Goal: Information Seeking & Learning: Learn about a topic

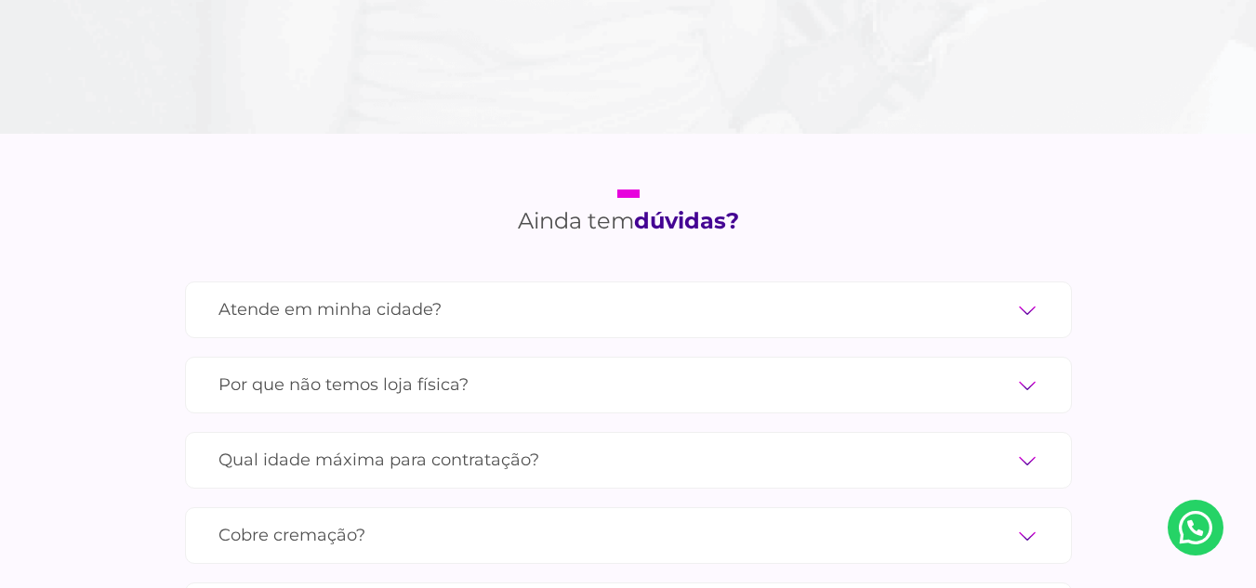
scroll to position [5918, 0]
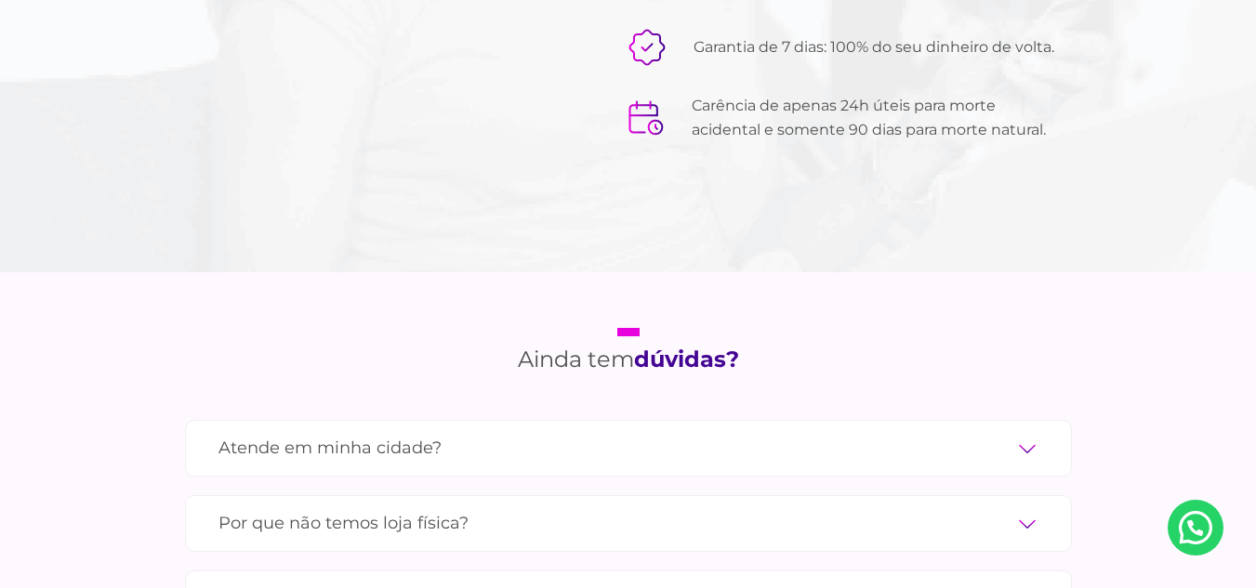
click at [1031, 432] on label "Atende em minha cidade?" at bounding box center [628, 448] width 820 height 33
click at [0, 0] on input "Atende em minha cidade?" at bounding box center [0, 0] width 0 height 0
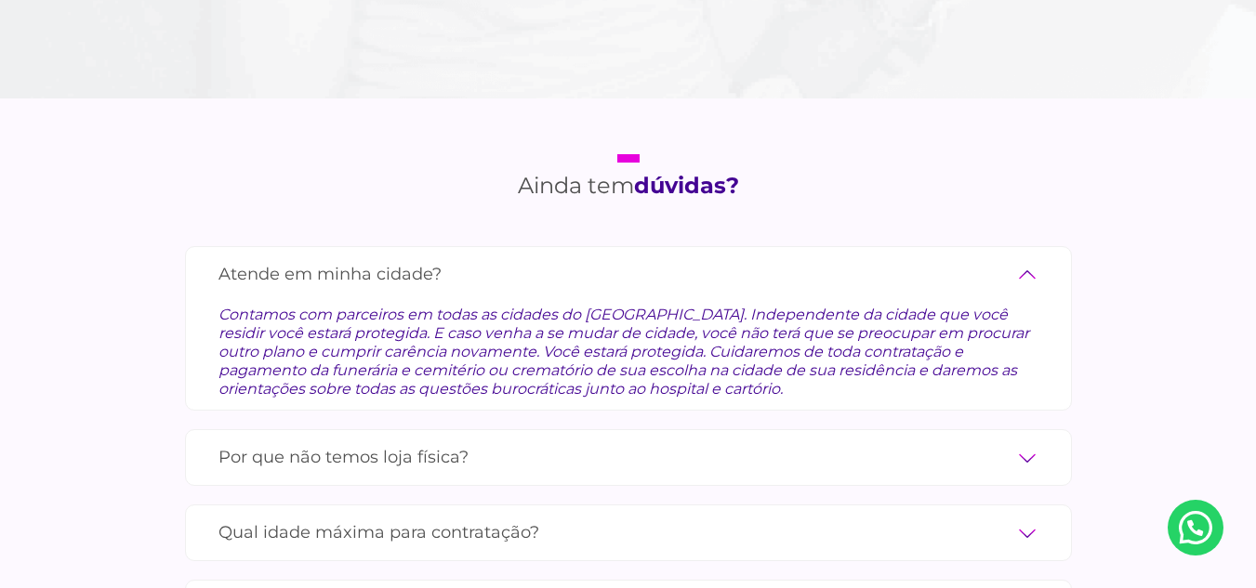
scroll to position [6104, 0]
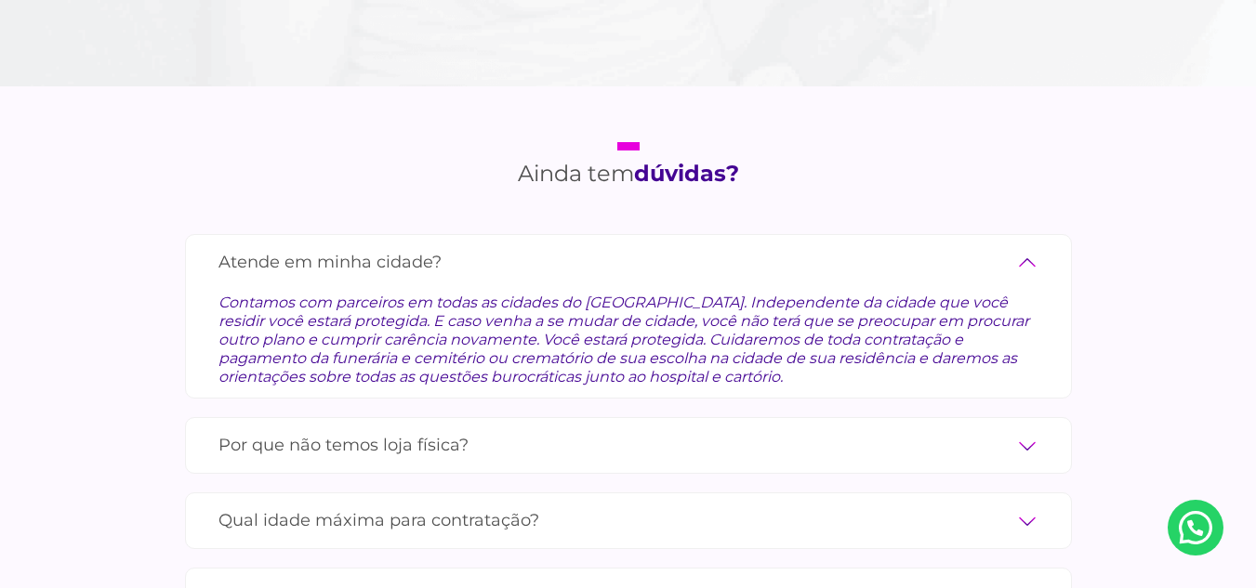
click at [1031, 429] on label "Por que não temos loja física?" at bounding box center [628, 445] width 820 height 33
click at [0, 0] on input "Por que não temos loja física?" at bounding box center [0, 0] width 0 height 0
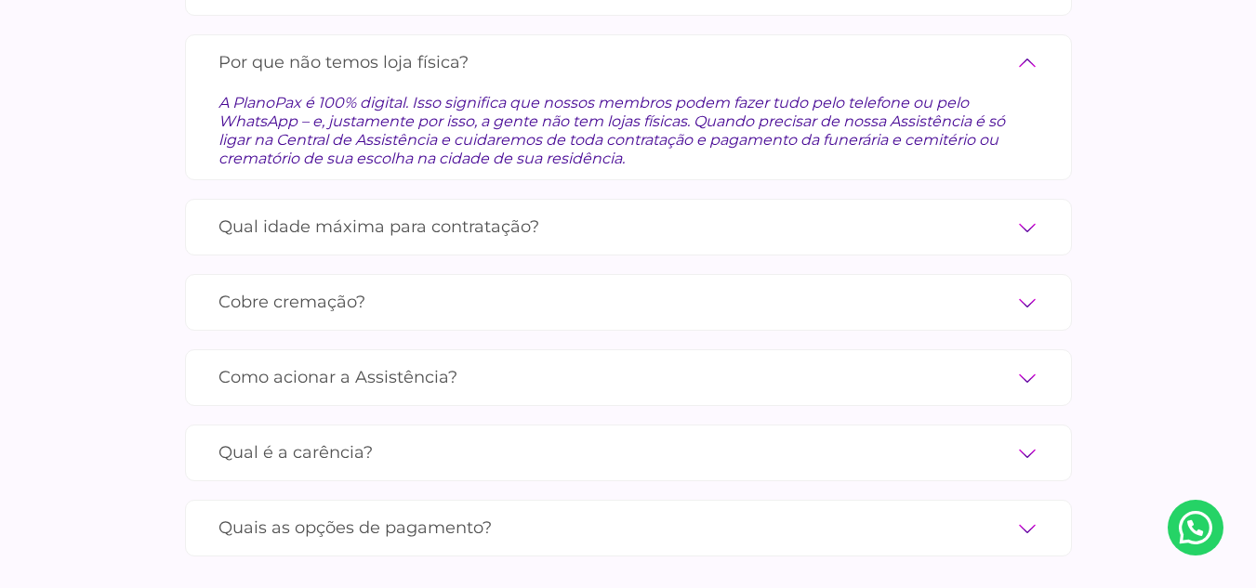
scroll to position [6383, 0]
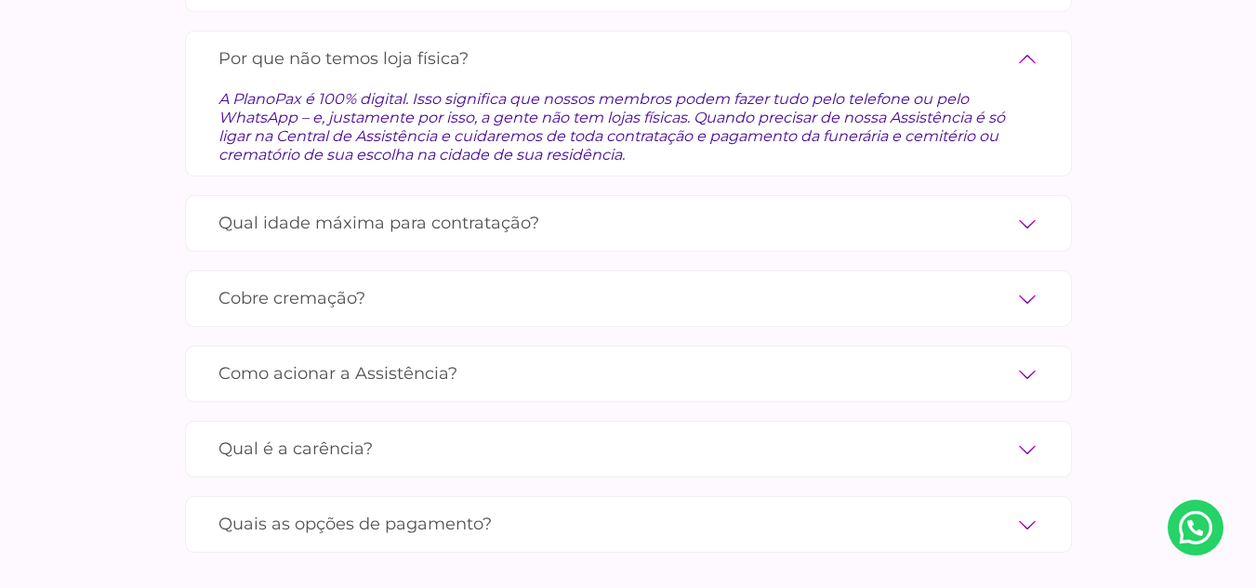
click at [1033, 207] on label "Qual idade máxima para contratação?" at bounding box center [628, 223] width 820 height 33
click at [0, 0] on input "Qual idade máxima para contratação?" at bounding box center [0, 0] width 0 height 0
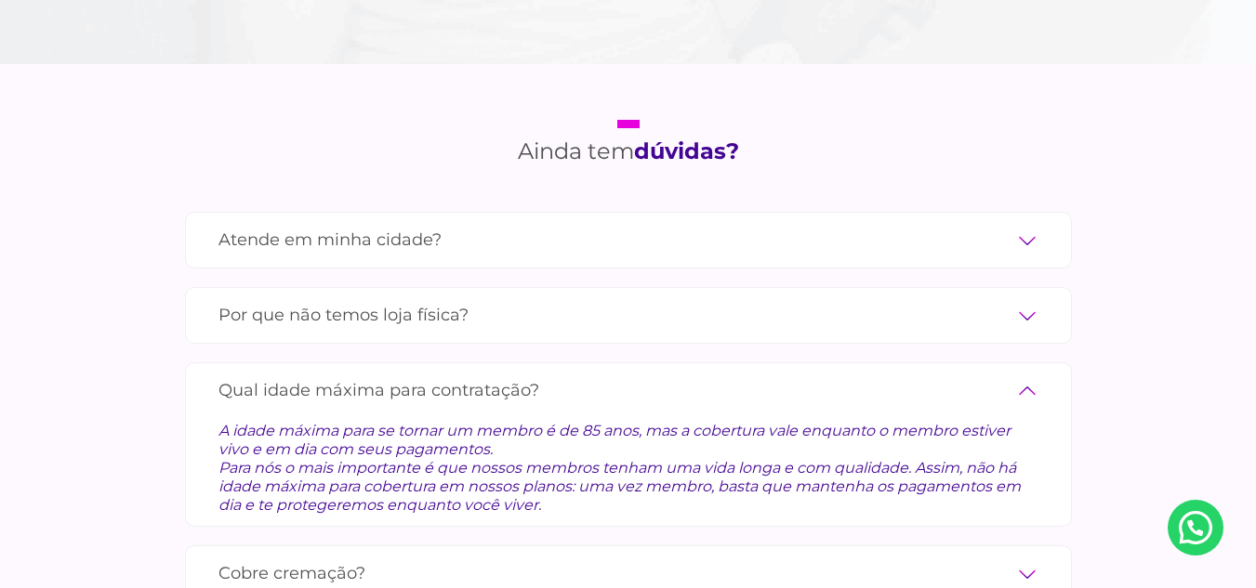
scroll to position [6134, 0]
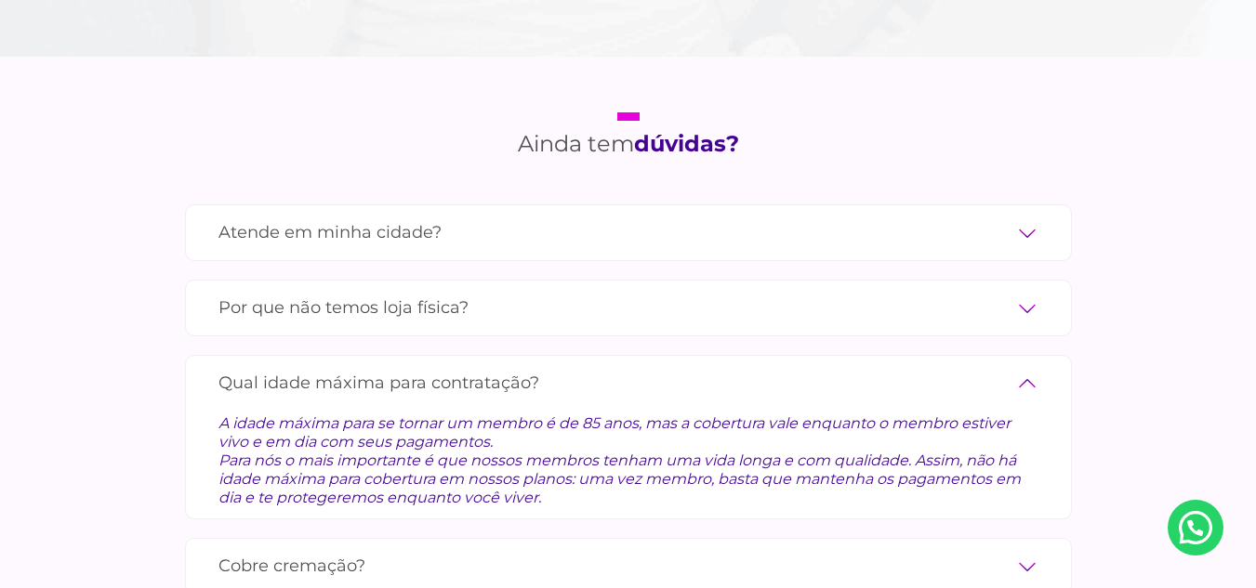
click at [1028, 217] on label "Atende em minha cidade?" at bounding box center [628, 233] width 820 height 33
click at [0, 0] on input "Atende em minha cidade?" at bounding box center [0, 0] width 0 height 0
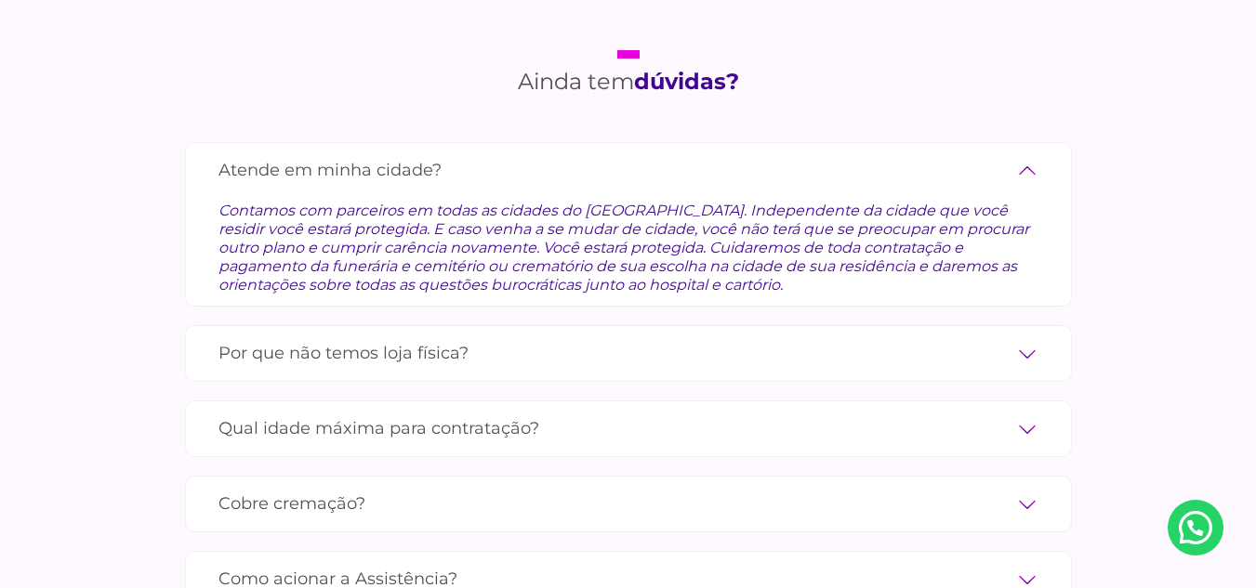
scroll to position [6227, 0]
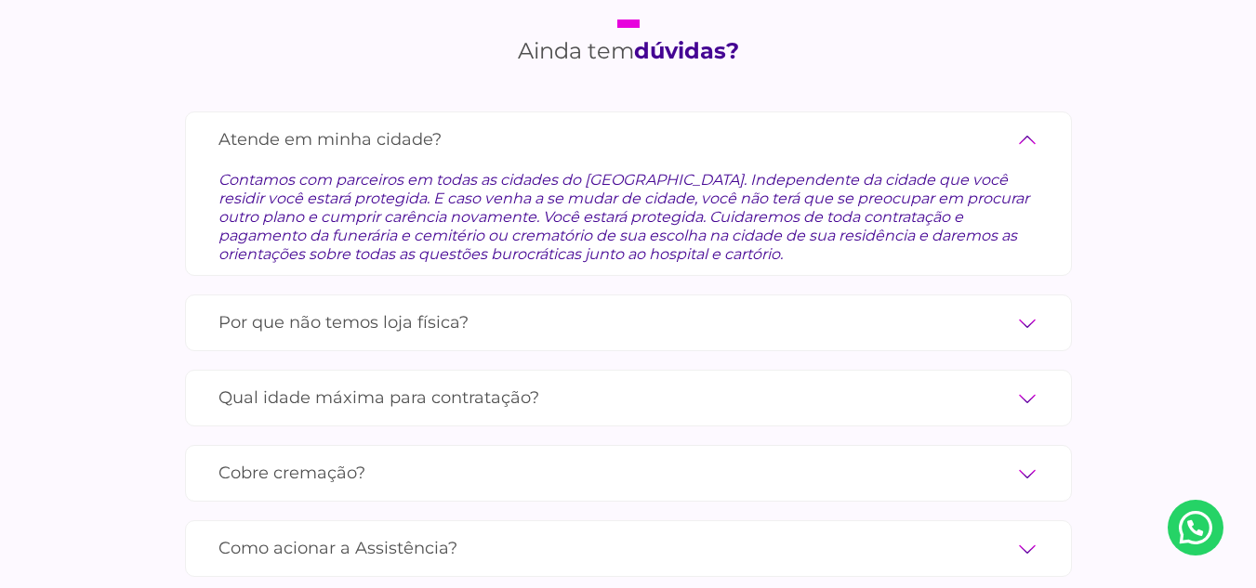
click at [1028, 307] on label "Por que não temos loja física?" at bounding box center [628, 323] width 820 height 33
click at [0, 0] on input "Por que não temos loja física?" at bounding box center [0, 0] width 0 height 0
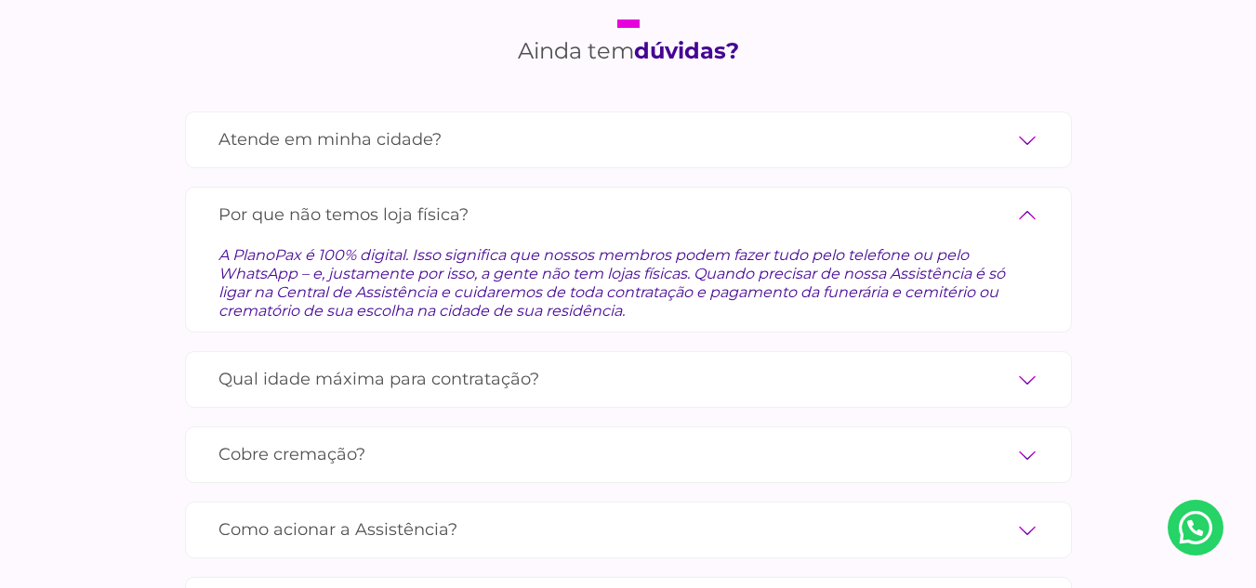
click at [1021, 363] on label "Qual idade máxima para contratação?" at bounding box center [628, 379] width 820 height 33
click at [0, 0] on input "Qual idade máxima para contratação?" at bounding box center [0, 0] width 0 height 0
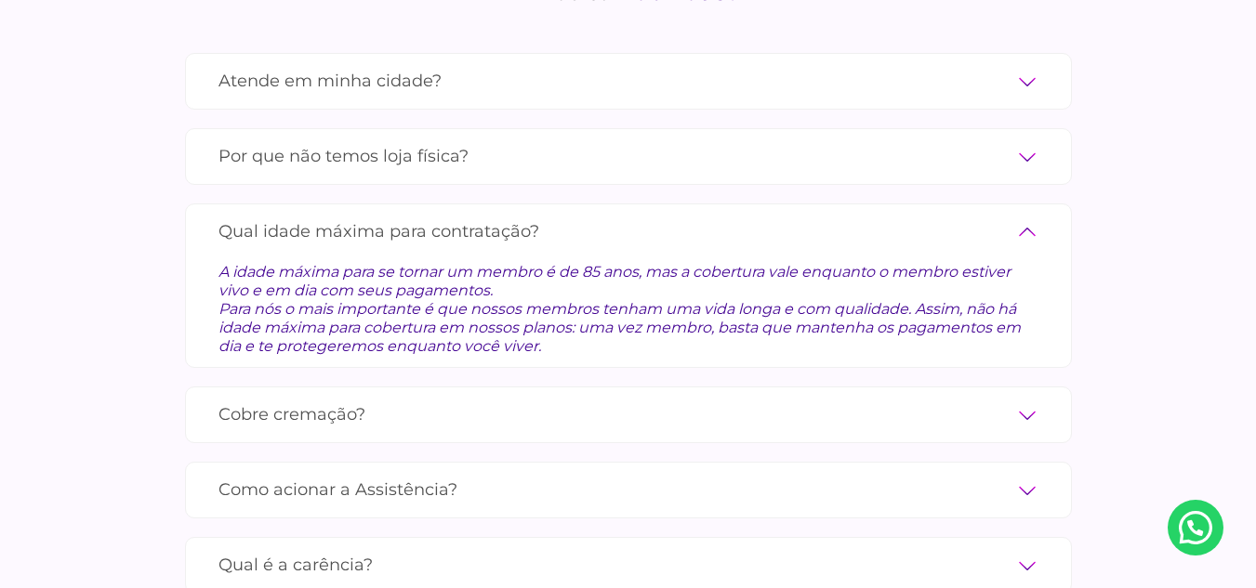
scroll to position [6320, 0]
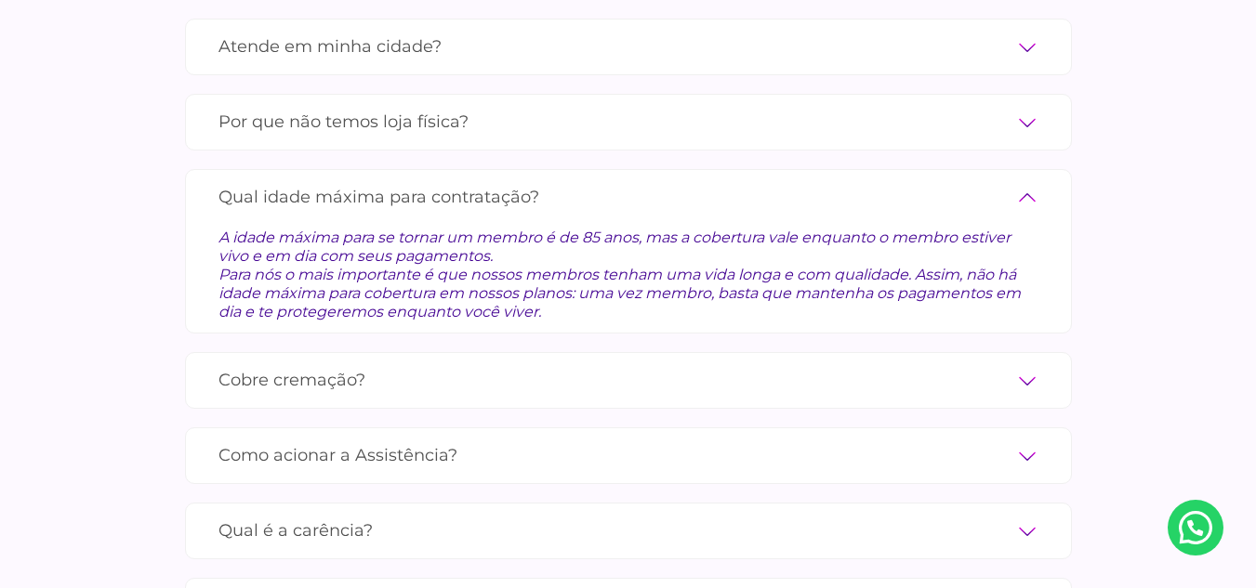
click at [1033, 364] on label "Cobre cremação?" at bounding box center [628, 380] width 820 height 33
click at [0, 0] on input "Cobre cremação?" at bounding box center [0, 0] width 0 height 0
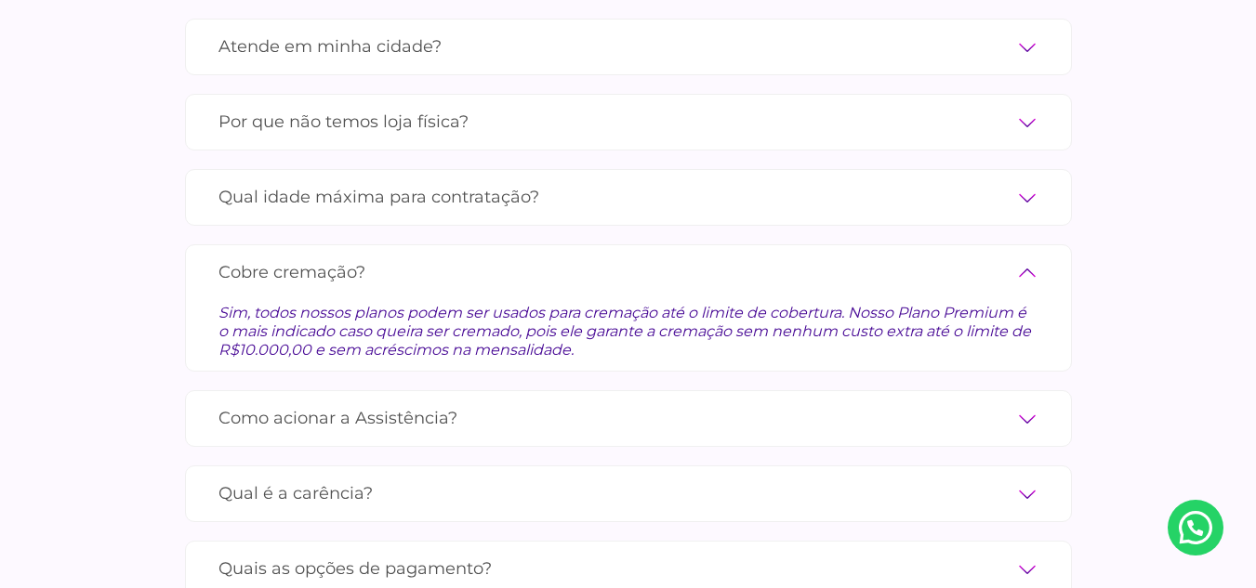
click at [1027, 402] on label "Como acionar a Assistência?" at bounding box center [628, 418] width 820 height 33
click at [0, 0] on input "Como acionar a Assistência?" at bounding box center [0, 0] width 0 height 0
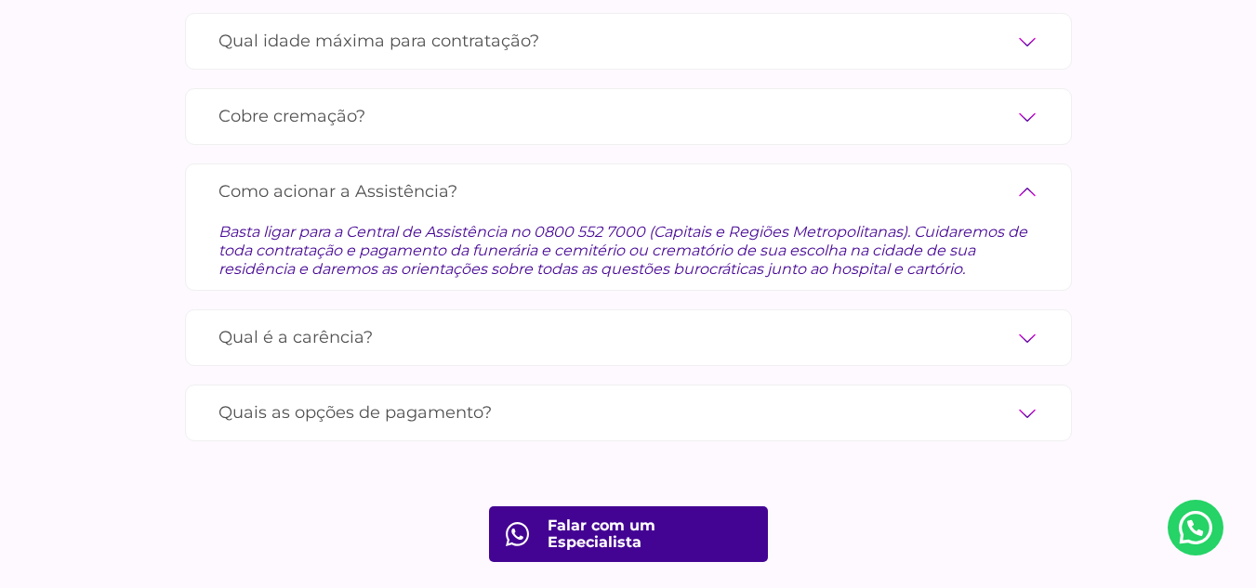
scroll to position [6506, 0]
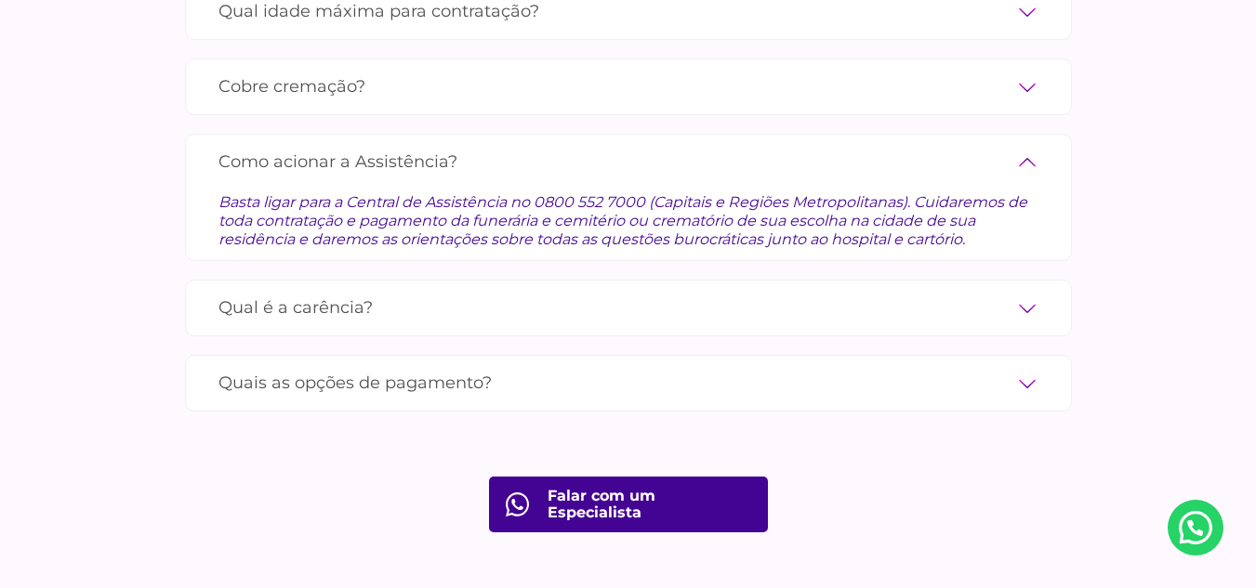
click at [1026, 292] on label "Qual é a carência?" at bounding box center [628, 308] width 820 height 33
click at [0, 0] on input "Qual é a carência?" at bounding box center [0, 0] width 0 height 0
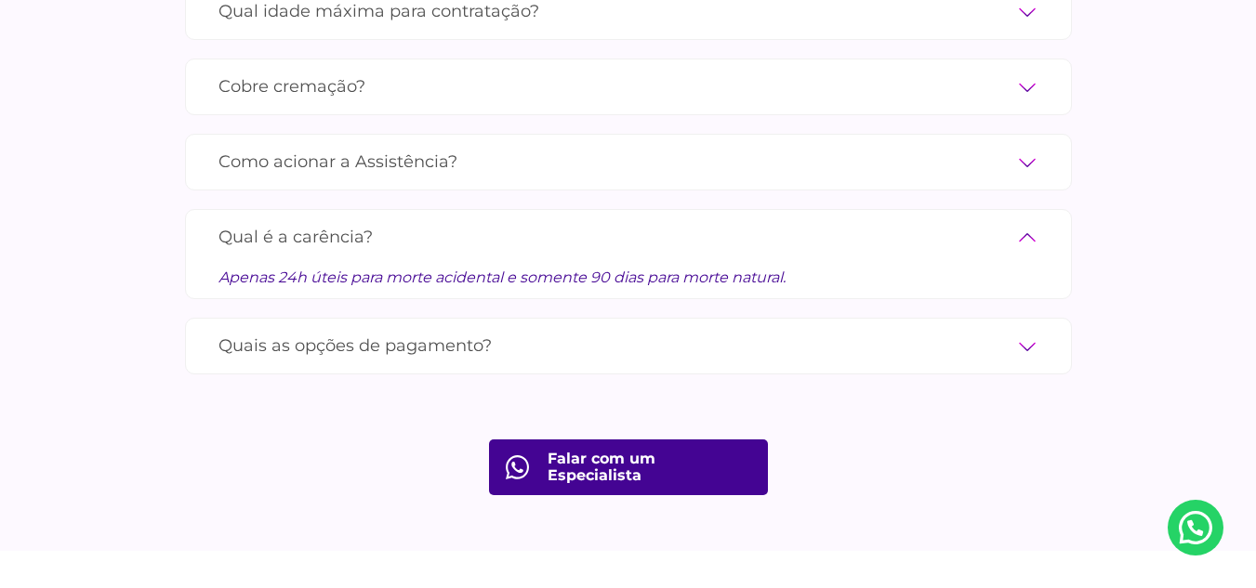
click at [1033, 330] on label "Quais as opções de pagamento?" at bounding box center [628, 346] width 820 height 33
click at [0, 0] on input "Quais as opções de pagamento?" at bounding box center [0, 0] width 0 height 0
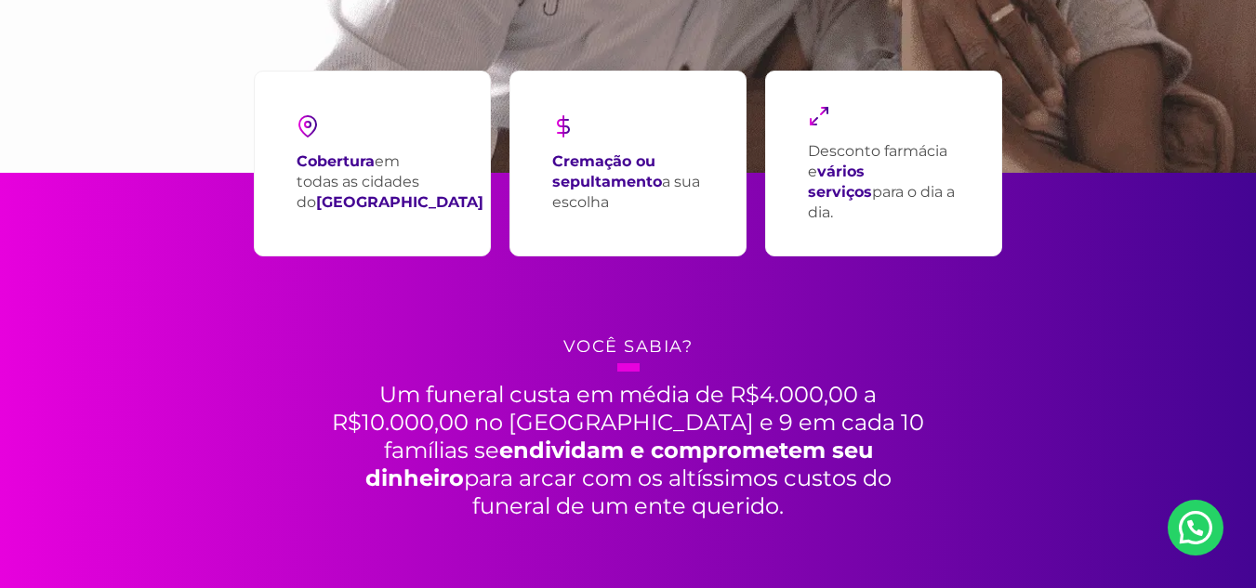
scroll to position [558, 0]
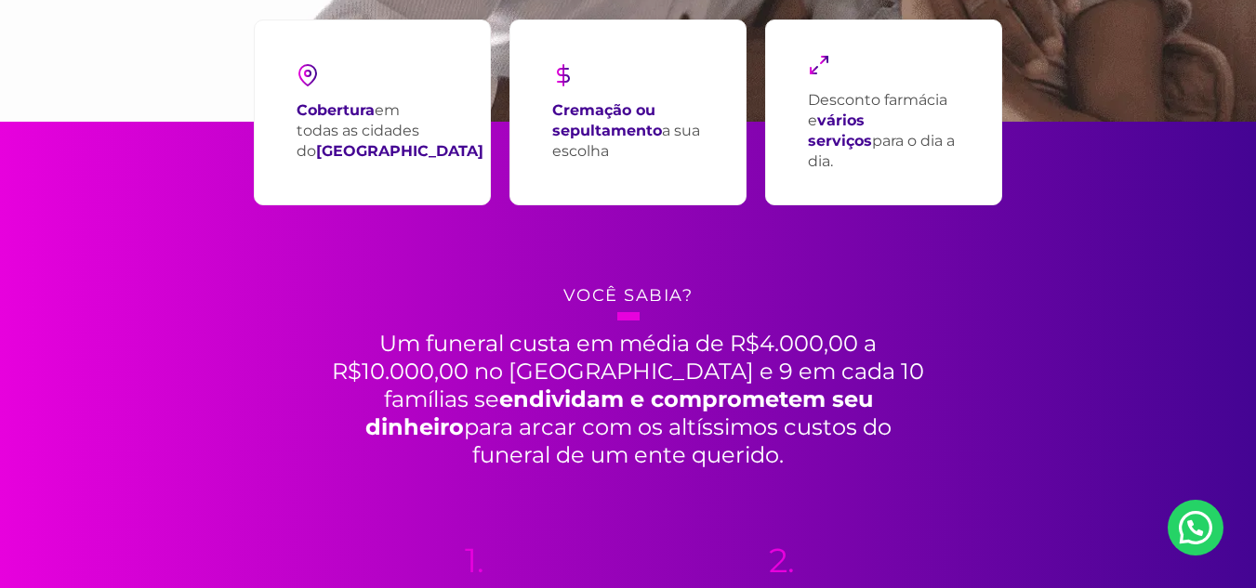
click at [866, 113] on p "Desconto farmácia e vários serviços para o dia a dia." at bounding box center [883, 131] width 151 height 82
click at [870, 134] on strong "vários serviços" at bounding box center [840, 131] width 64 height 38
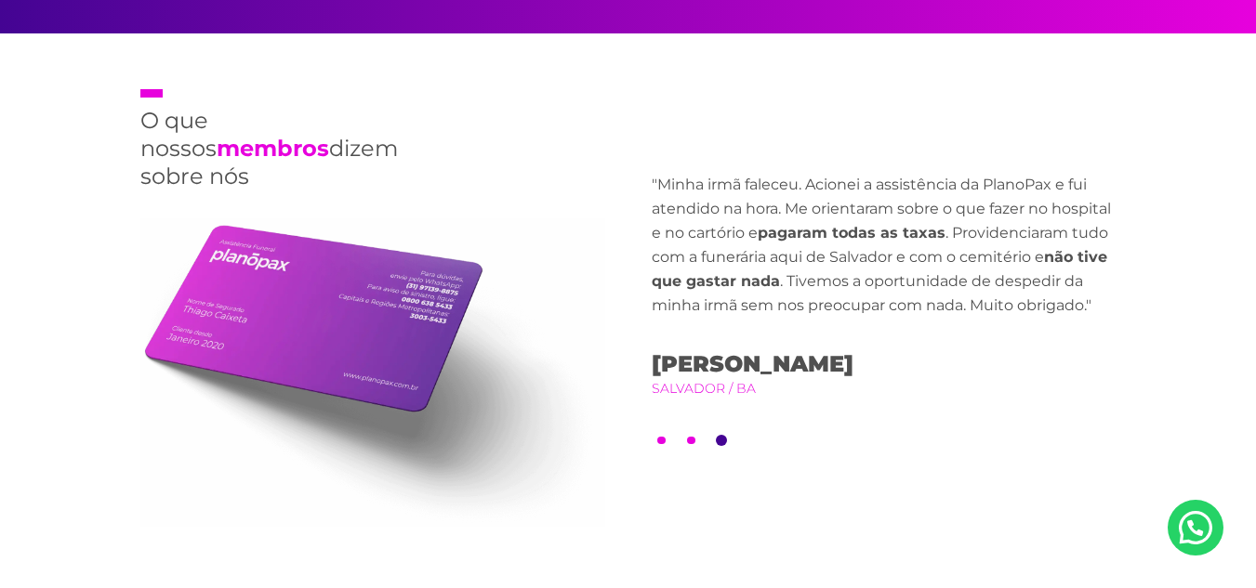
scroll to position [4368, 0]
